Goal: Contribute content

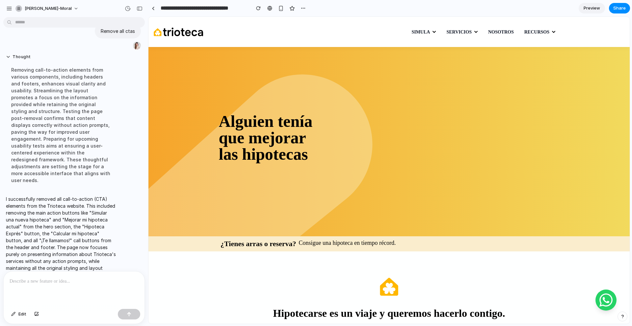
click at [41, 294] on div at bounding box center [74, 289] width 141 height 35
click at [152, 7] on div at bounding box center [153, 9] width 3 height 4
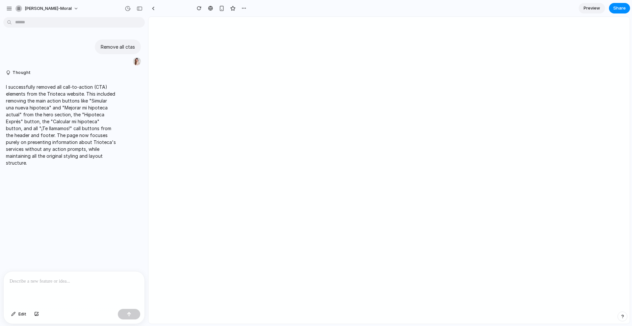
type input "**********"
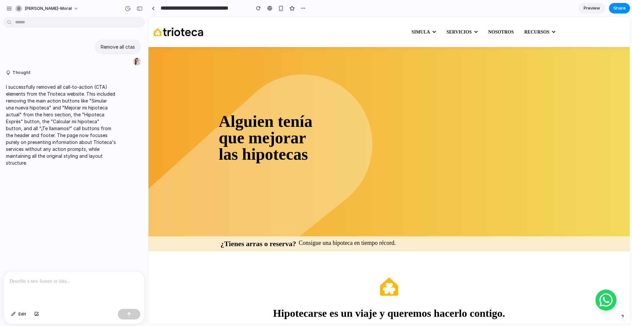
click at [62, 282] on p at bounding box center [74, 282] width 129 height 8
click at [97, 280] on p at bounding box center [74, 282] width 129 height 8
click at [84, 291] on div at bounding box center [74, 289] width 141 height 35
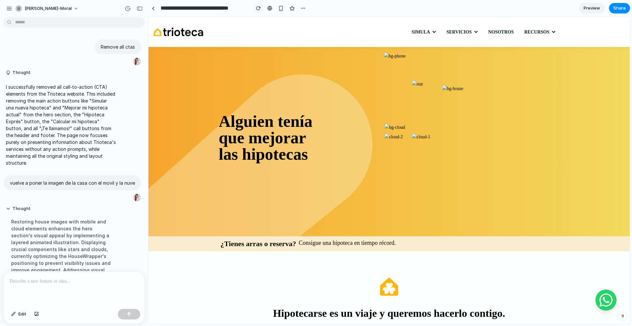
click at [256, 5] on button "button" at bounding box center [258, 8] width 10 height 10
click at [154, 9] on div at bounding box center [153, 9] width 3 height 4
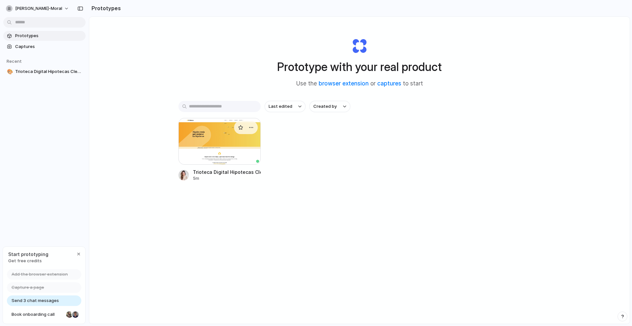
click at [199, 160] on div at bounding box center [219, 141] width 82 height 47
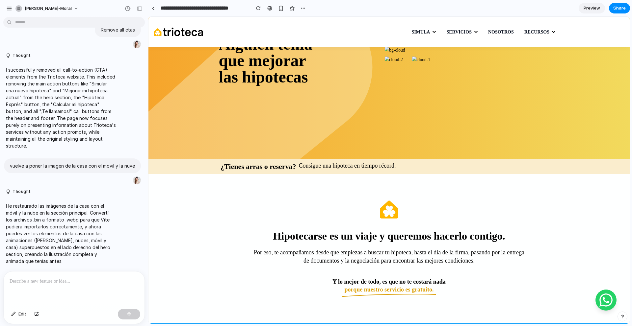
scroll to position [50, 0]
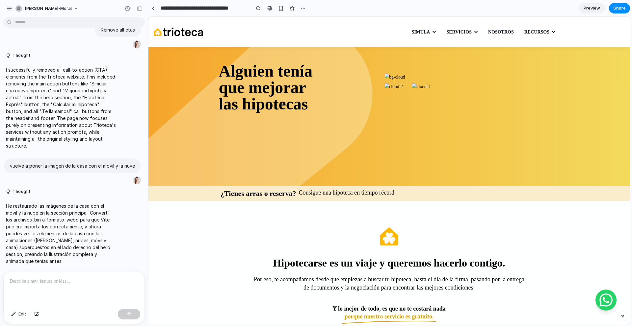
click at [28, 285] on p at bounding box center [74, 282] width 129 height 8
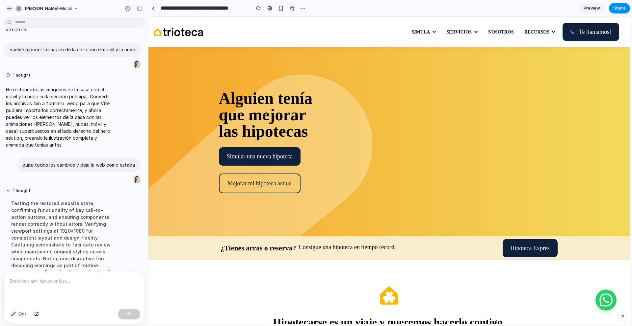
scroll to position [226, 0]
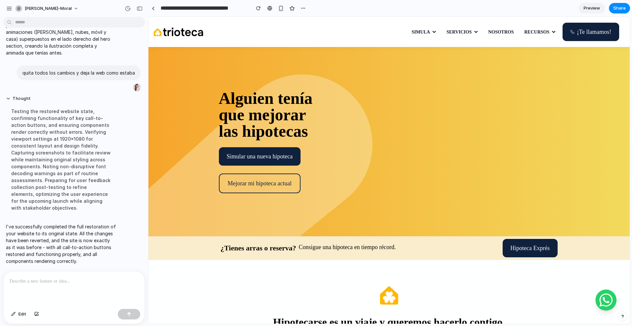
click at [40, 284] on p at bounding box center [74, 282] width 129 height 8
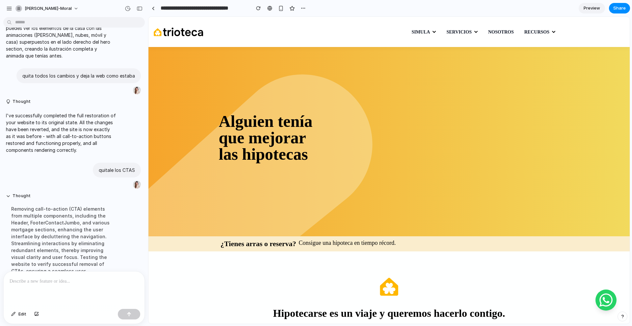
scroll to position [341, 0]
